Goal: Task Accomplishment & Management: Manage account settings

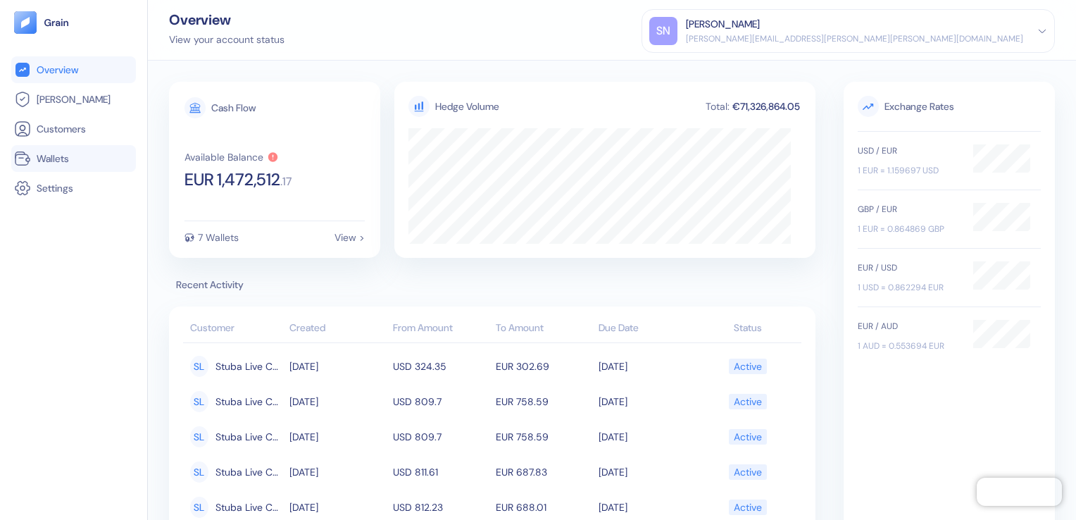
click at [63, 156] on span "Wallets" at bounding box center [53, 158] width 32 height 14
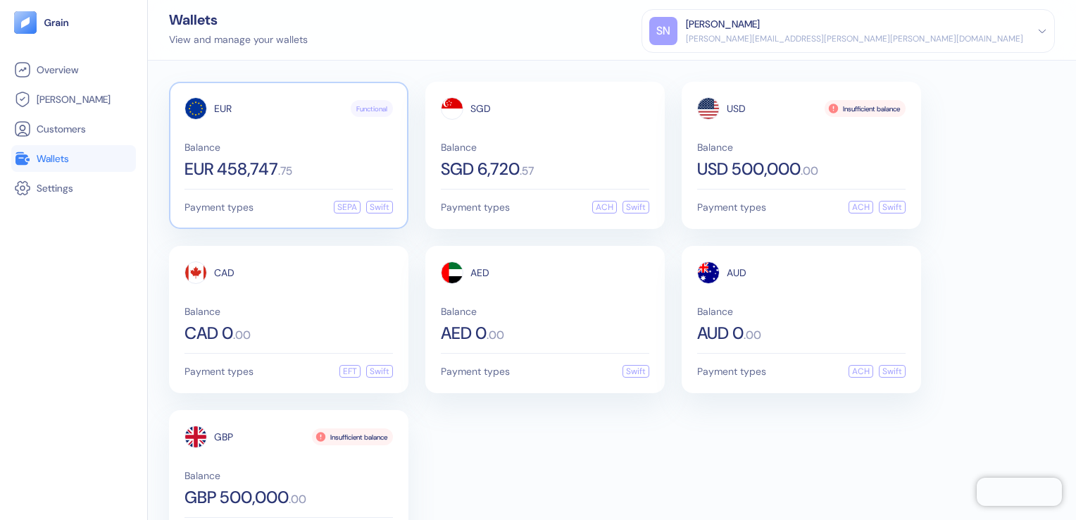
click at [282, 170] on span ". 75" at bounding box center [285, 170] width 14 height 11
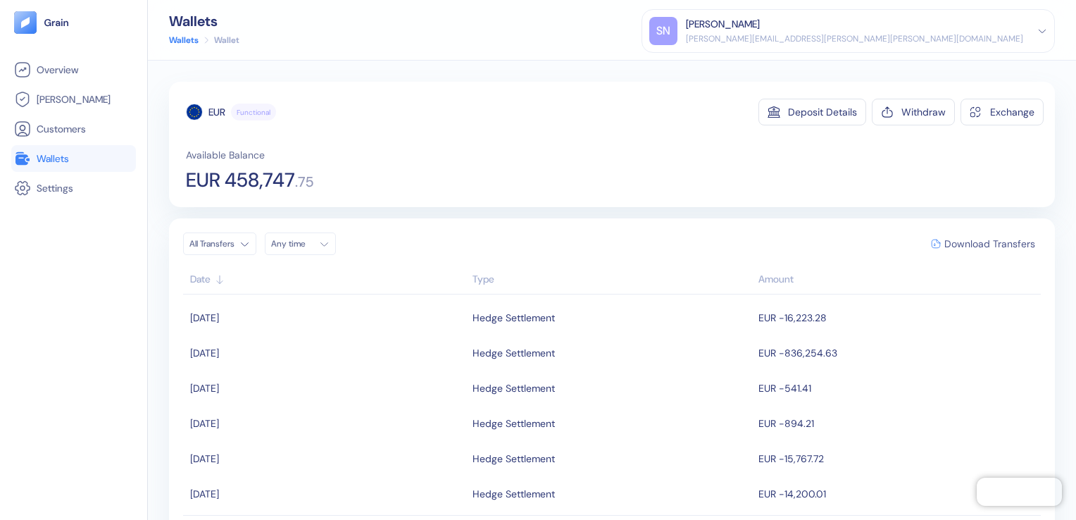
click at [987, 239] on span "Download Transfers" at bounding box center [989, 244] width 91 height 10
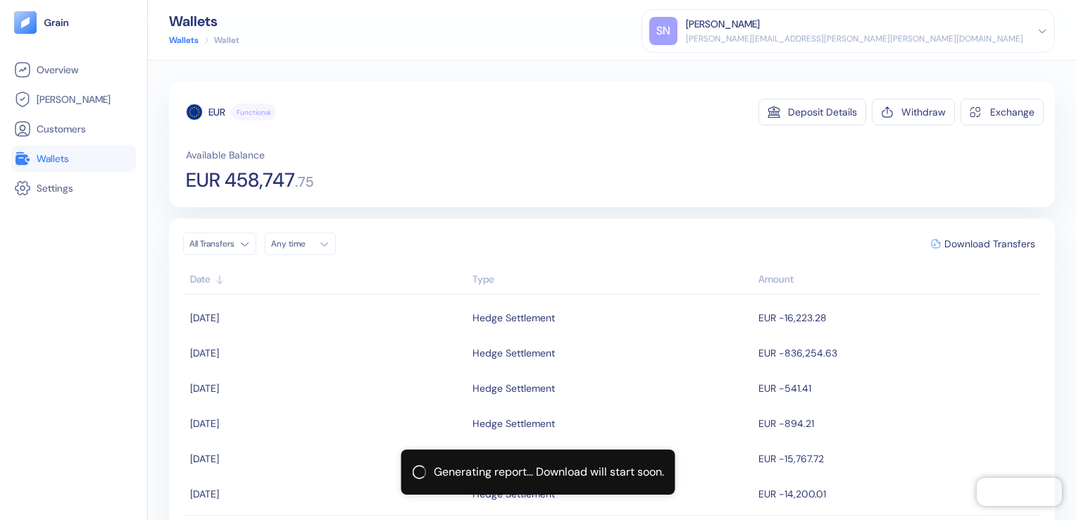
click at [68, 156] on span "Wallets" at bounding box center [53, 158] width 32 height 14
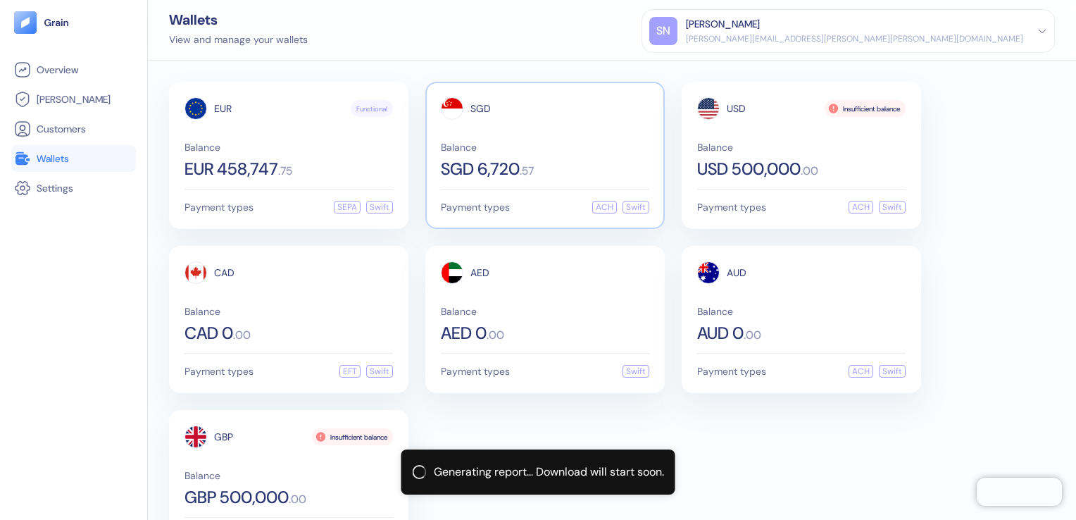
click at [491, 173] on span "SGD 6,720" at bounding box center [480, 169] width 79 height 17
